Goal: Find contact information: Find contact information

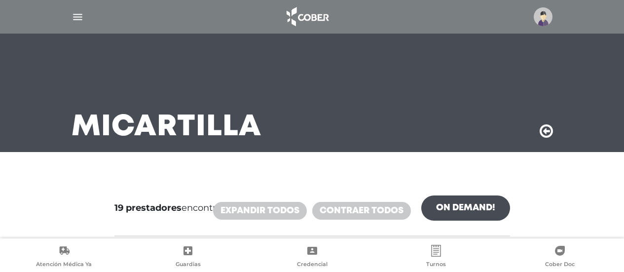
scroll to position [203, 0]
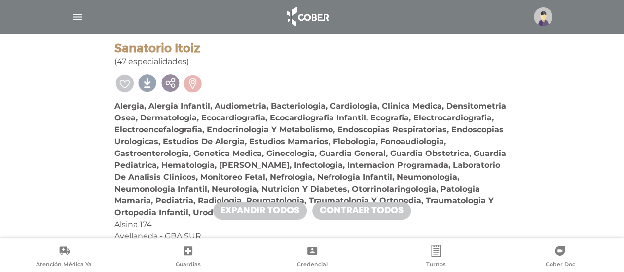
click at [212, 103] on b "Alergia, Alergia Infantil, Audiometria, Bacteriologia, Cardiologia, Clinica Med…" at bounding box center [311, 159] width 392 height 116
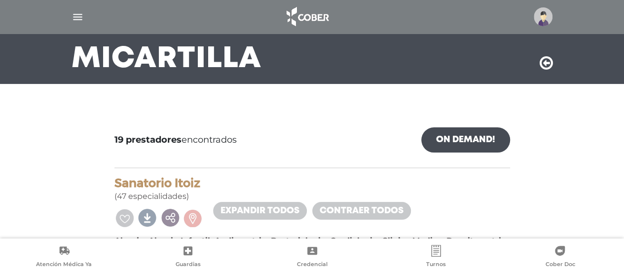
scroll to position [39, 0]
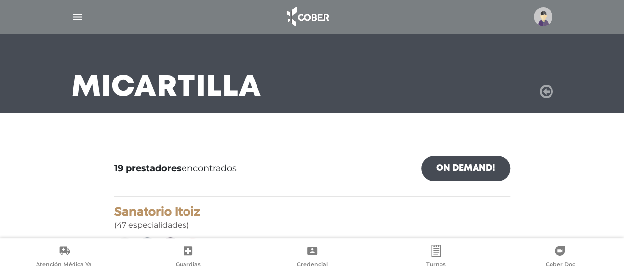
click at [545, 96] on icon at bounding box center [546, 92] width 13 height 16
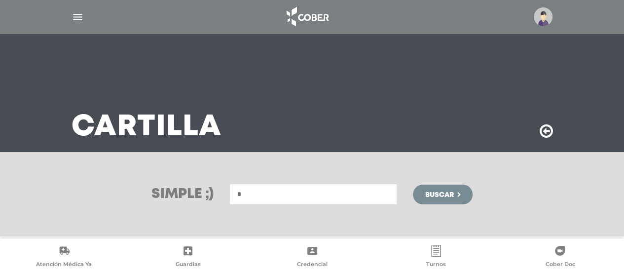
click at [274, 188] on input "*" at bounding box center [313, 194] width 168 height 21
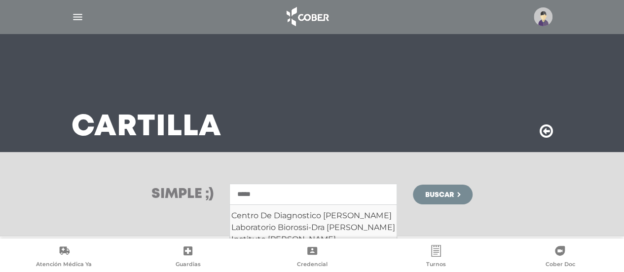
type input "*****"
click at [413, 185] on button "Buscar" at bounding box center [442, 195] width 59 height 20
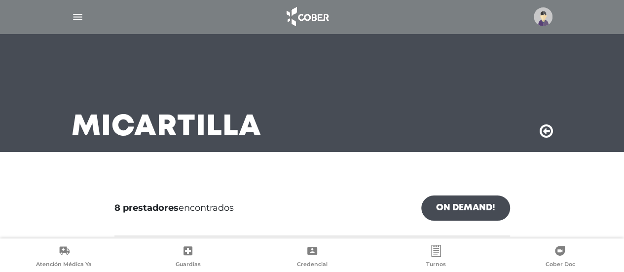
click at [225, 184] on div at bounding box center [312, 182] width 411 height 12
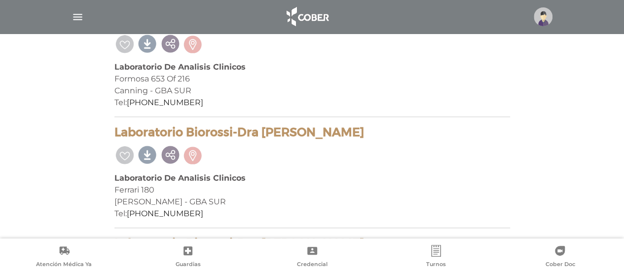
scroll to position [1145, 0]
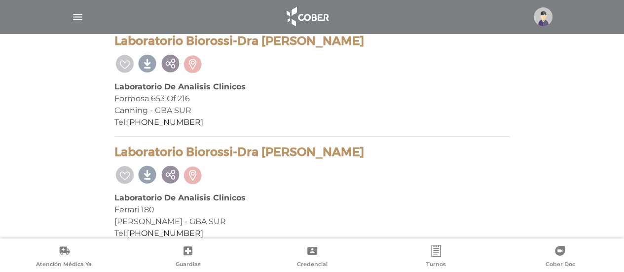
click at [270, 118] on div "Tel: [PHONE_NUMBER]" at bounding box center [313, 122] width 396 height 12
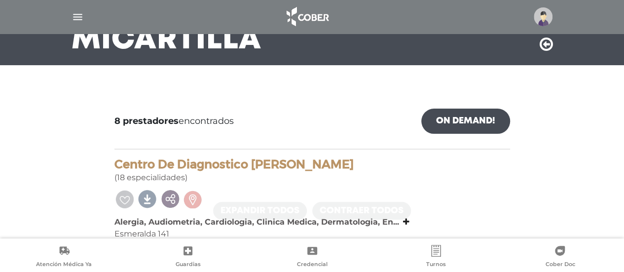
scroll to position [86, 0]
